Goal: Answer question/provide support

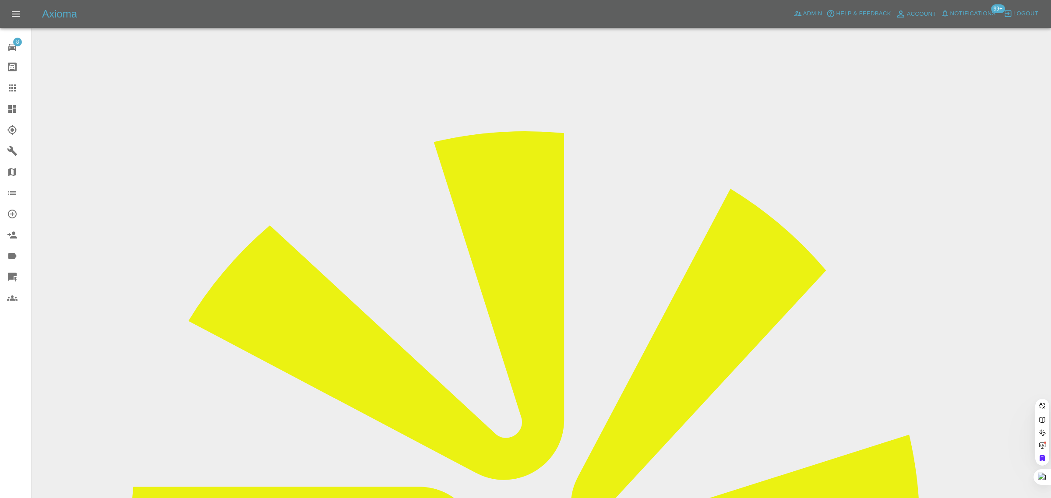
paste input "Fy60aeb"
type input "Fy60aeb"
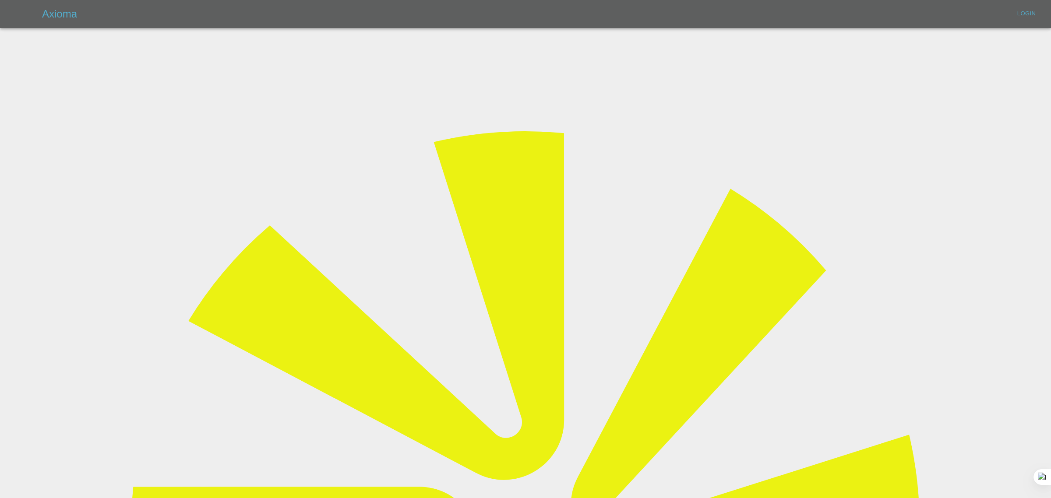
type input "[EMAIL_ADDRESS][DOMAIN_NAME]"
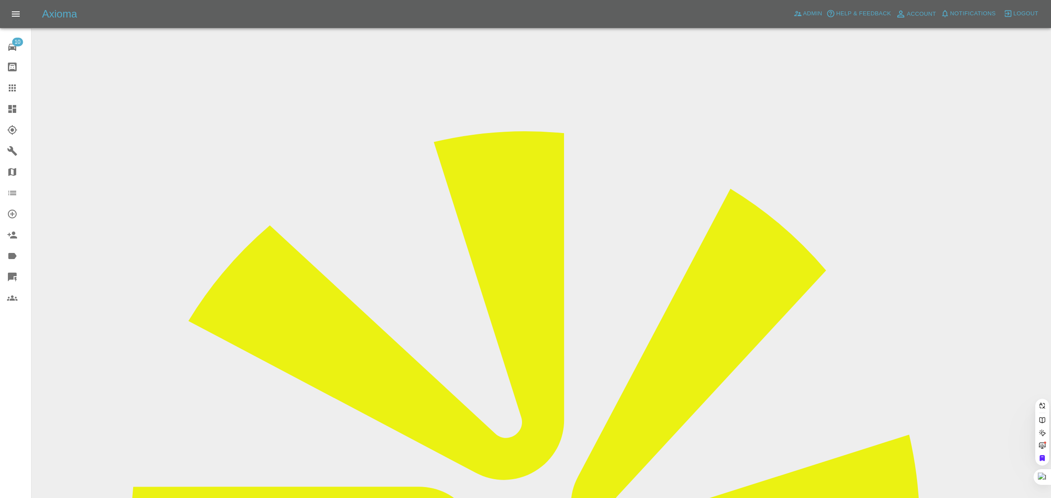
paste input "Fy60aeb"
type input "Fy60 aeb"
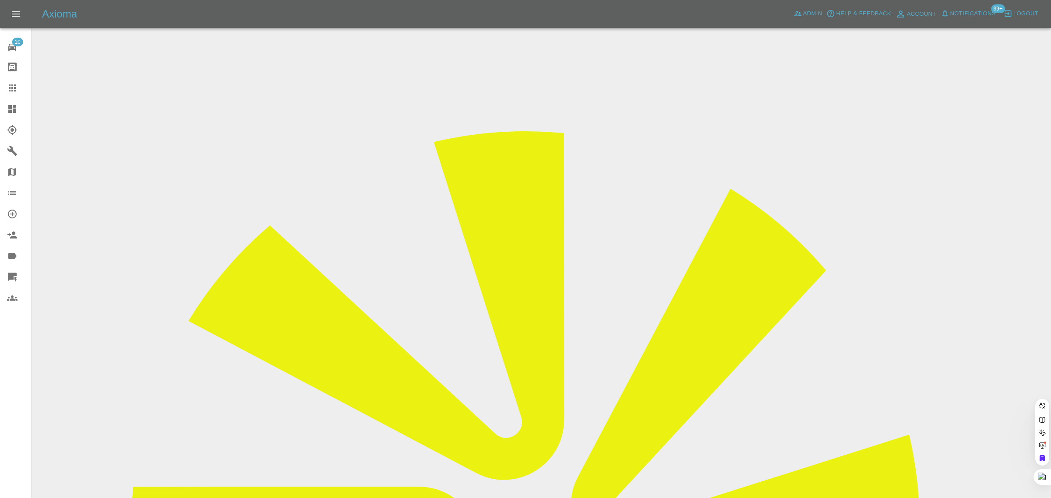
type input "fy60"
drag, startPoint x: 298, startPoint y: 235, endPoint x: 262, endPoint y: 28, distance: 210.3
click at [20, 88] on div at bounding box center [19, 88] width 25 height 11
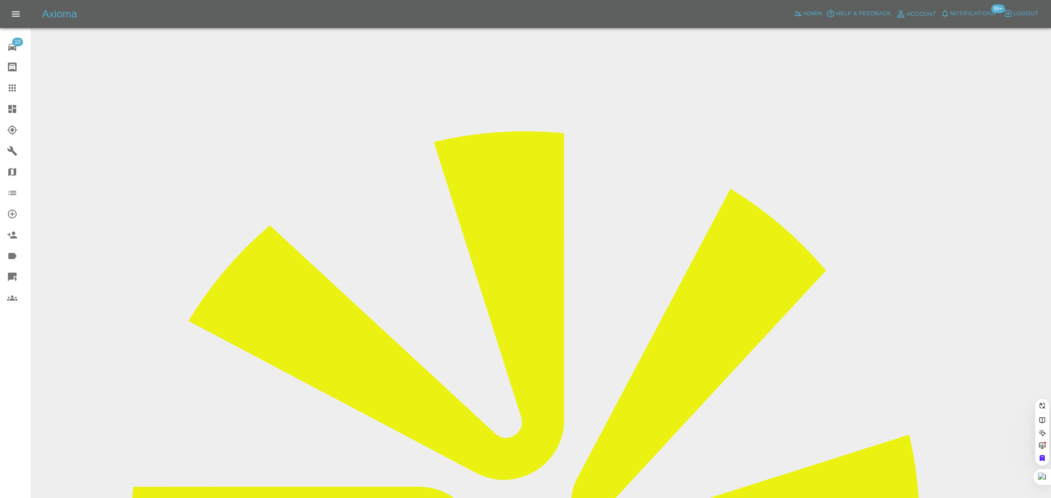
paste input "[PERSON_NAME][EMAIL_ADDRESS][DOMAIN_NAME]"
type input "[PERSON_NAME][EMAIL_ADDRESS][DOMAIN_NAME]"
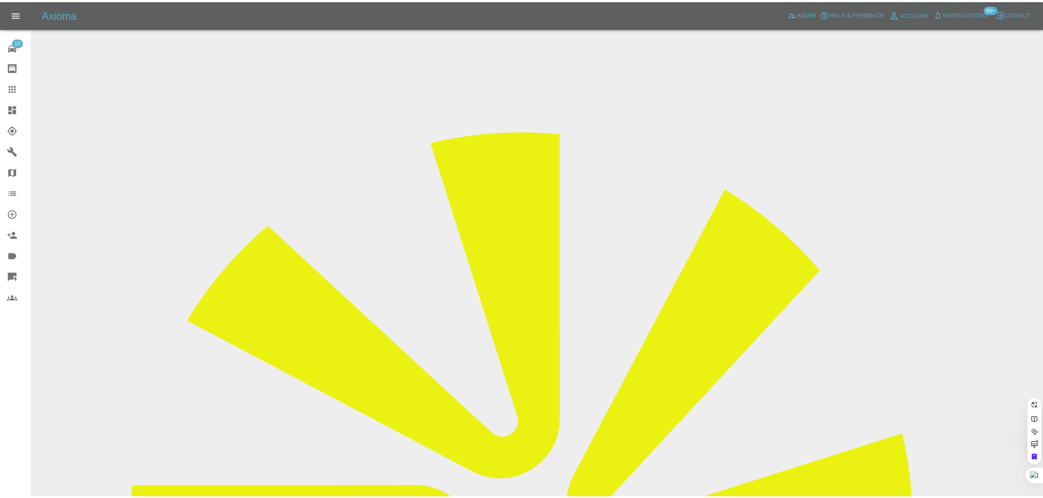
scroll to position [0, 0]
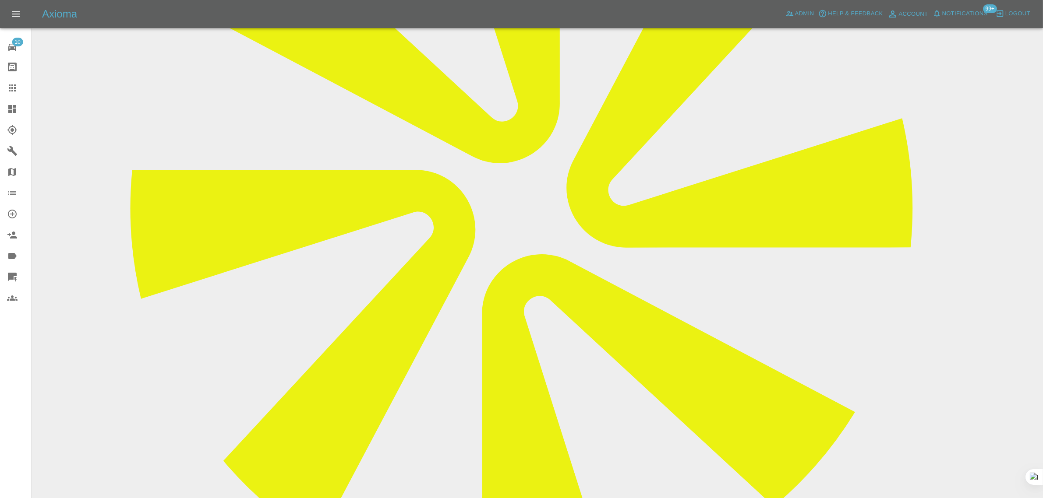
scroll to position [318, 0]
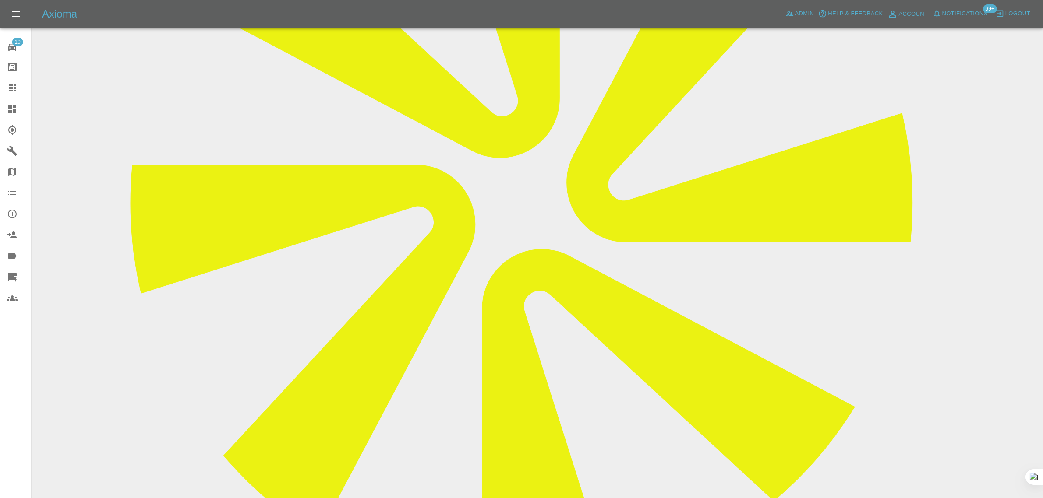
paste textarea "Not convenient to send phots except to say that the wing mirror has scratch mar…"
type textarea "Not convenient to send phots except to say that the wing mirror has scratch mar…"
